Goal: Information Seeking & Learning: Learn about a topic

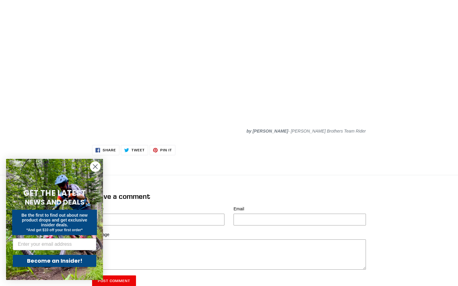
scroll to position [665, 0]
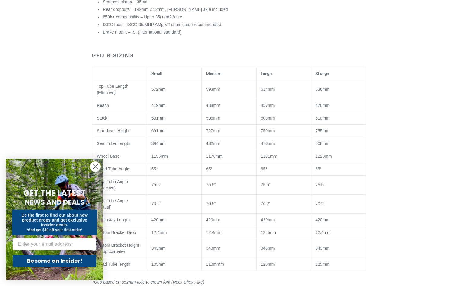
scroll to position [538, 0]
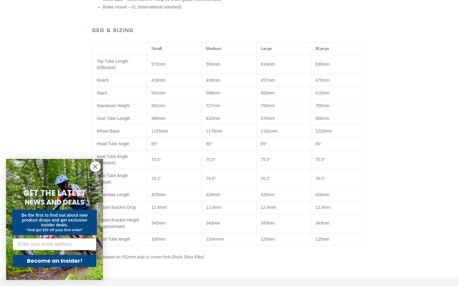
click at [99, 172] on form "GET THE LATEST NEWS AND DEALS Be the first to find out about new product drops …" at bounding box center [54, 219] width 97 height 121
click at [94, 164] on circle "Close dialog" at bounding box center [95, 167] width 10 height 10
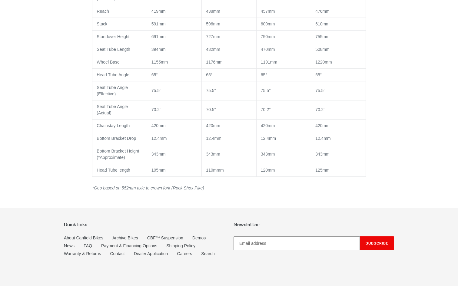
scroll to position [485, 0]
